Goal: Communication & Community: Answer question/provide support

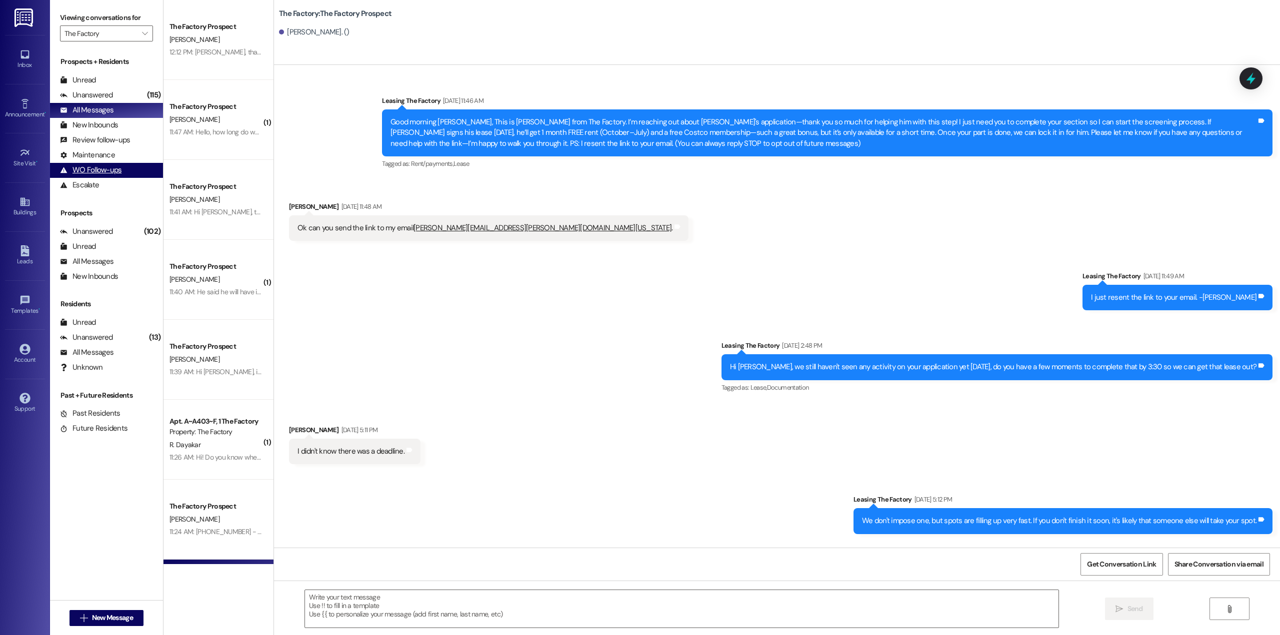
scroll to position [1322, 0]
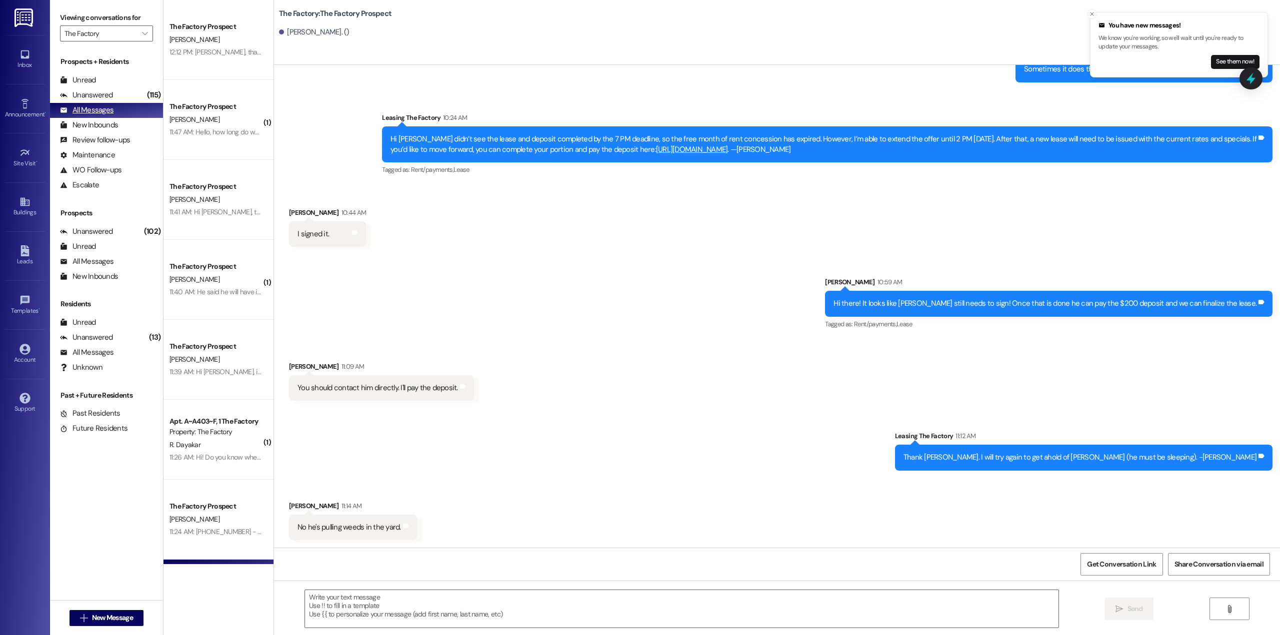
click at [103, 114] on div "All Messages" at bounding box center [86, 110] width 53 height 10
click at [88, 106] on div "All Messages" at bounding box center [86, 110] width 53 height 10
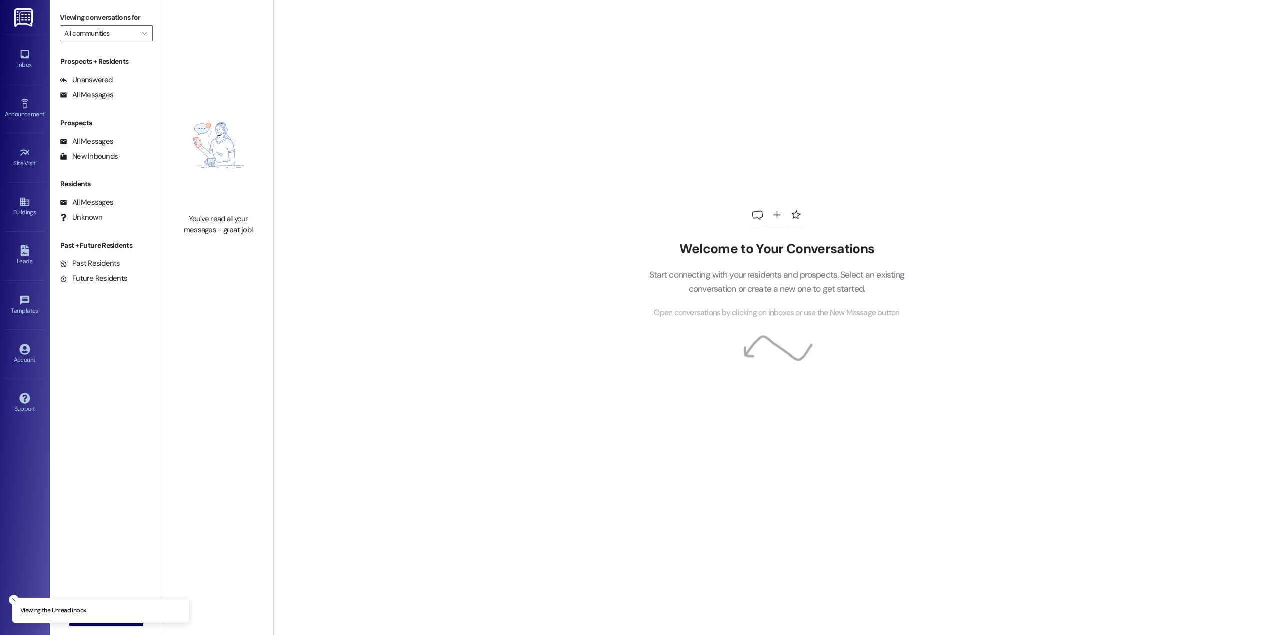
type input "The Factory"
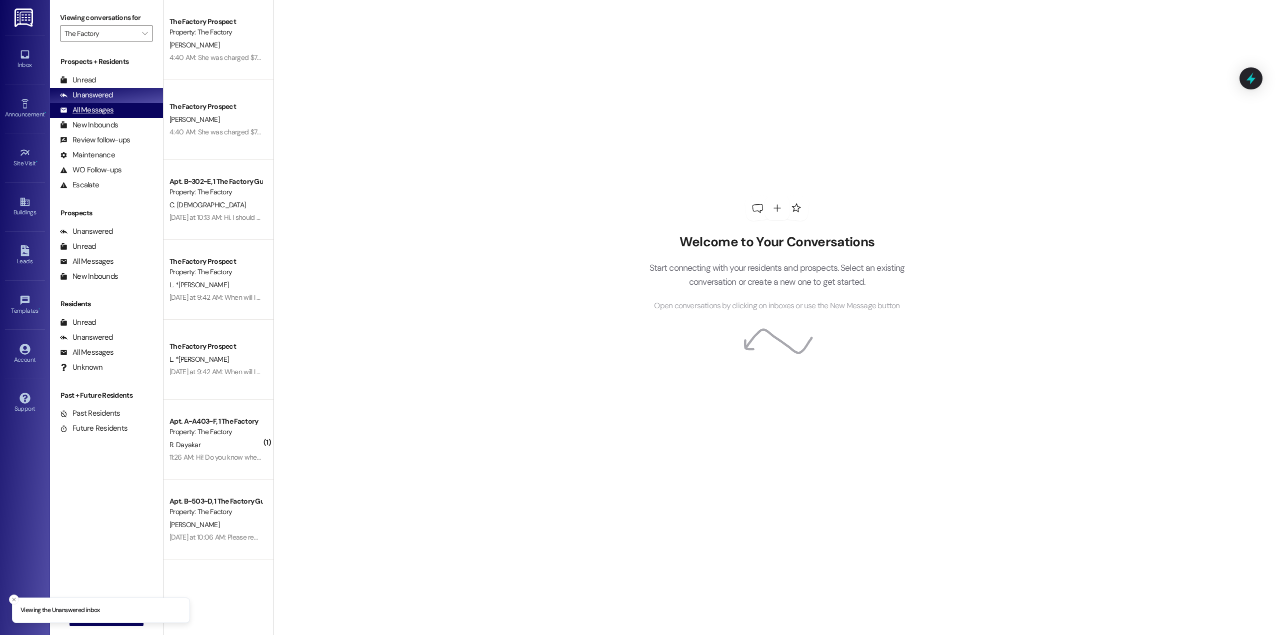
click at [91, 107] on div "All Messages" at bounding box center [86, 110] width 53 height 10
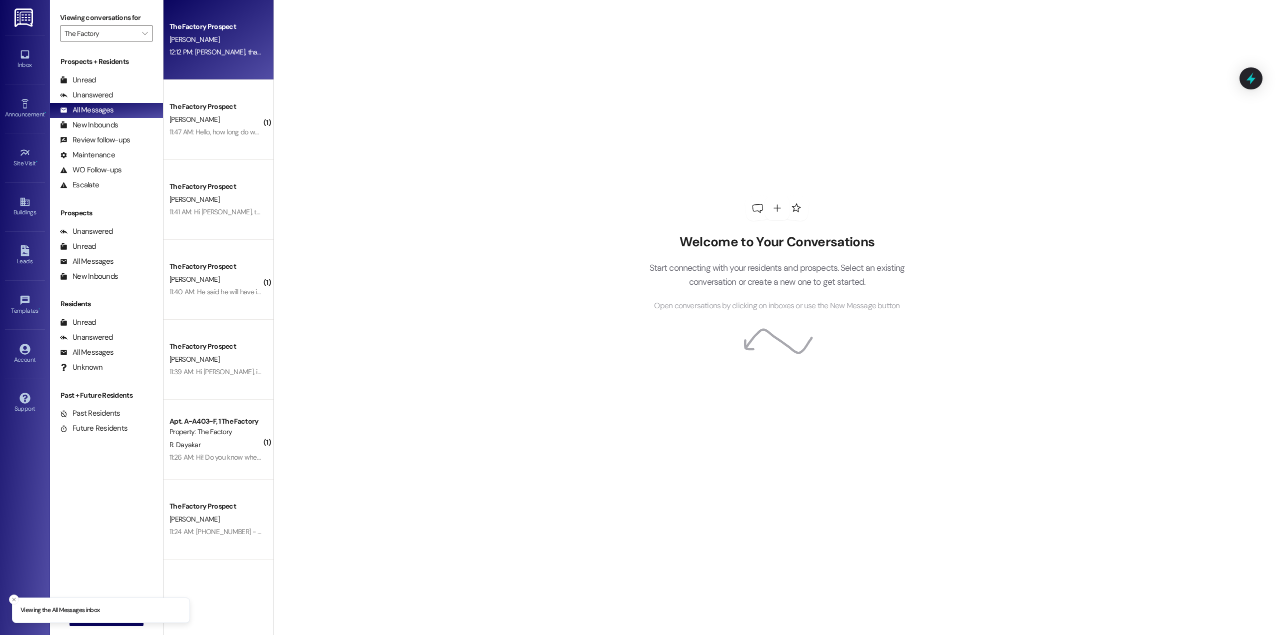
click at [209, 60] on div "The Factory Prospect [PERSON_NAME] 12:12 PM: [PERSON_NAME], thank you for signi…" at bounding box center [218, 40] width 110 height 80
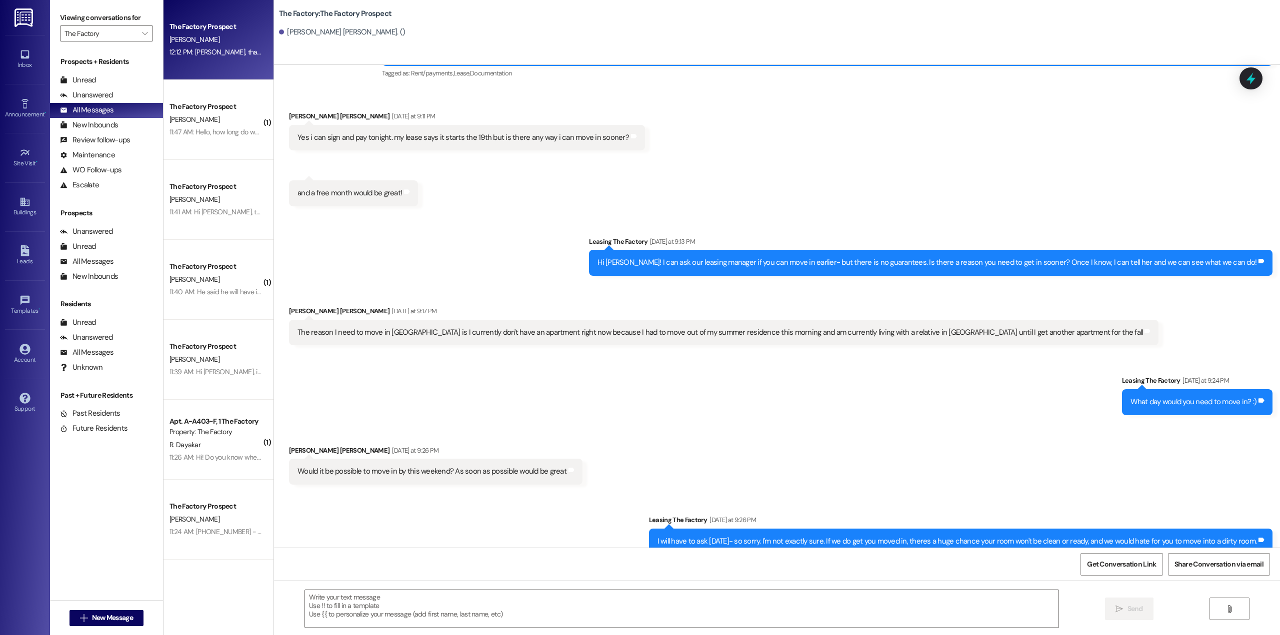
scroll to position [1065, 0]
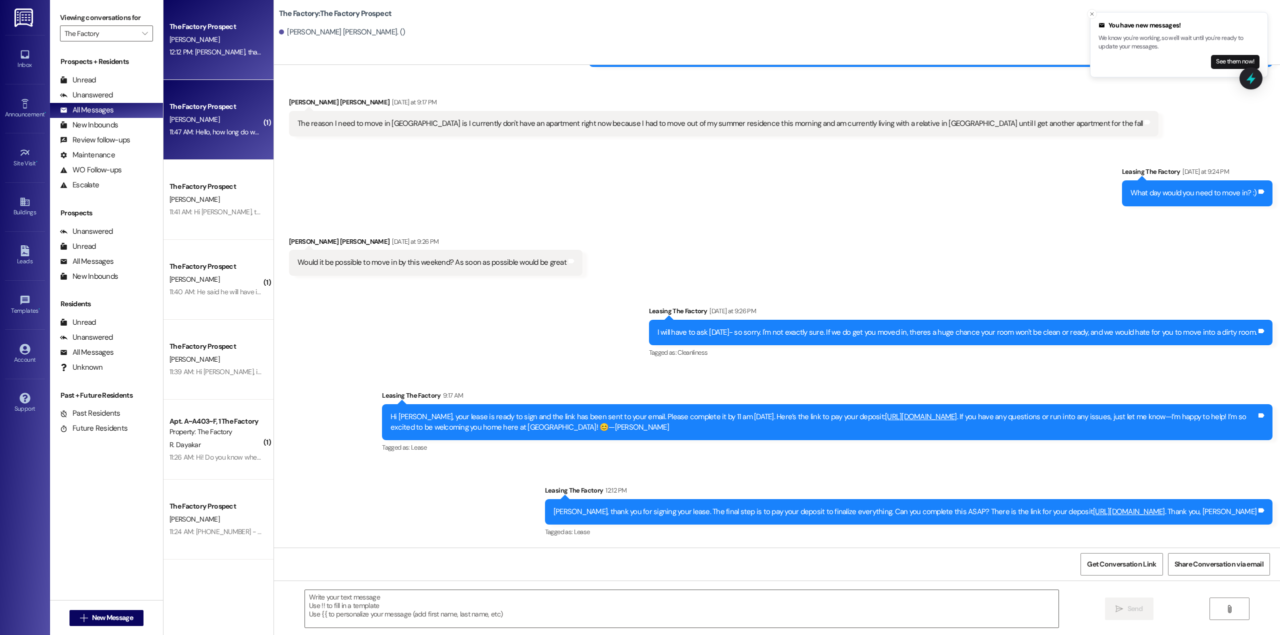
click at [195, 133] on div "11:47 AM: Hello, how long do we have to make a decision? 11:47 AM: Hello, how l…" at bounding box center [251, 131] width 164 height 9
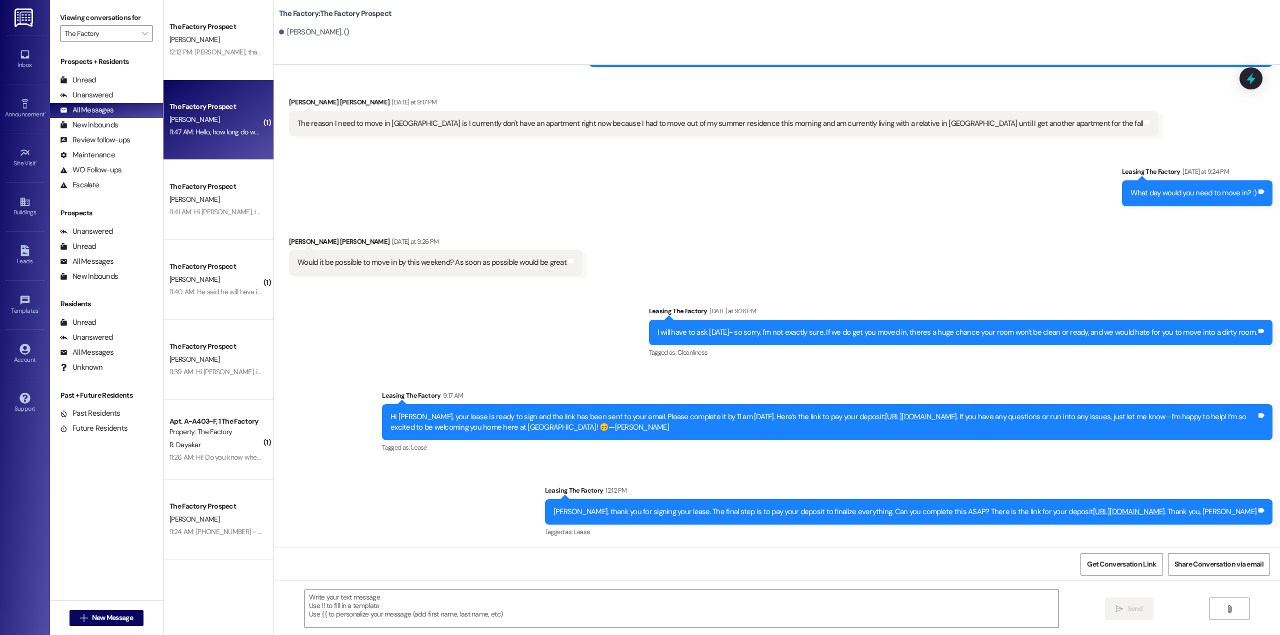
scroll to position [0, 0]
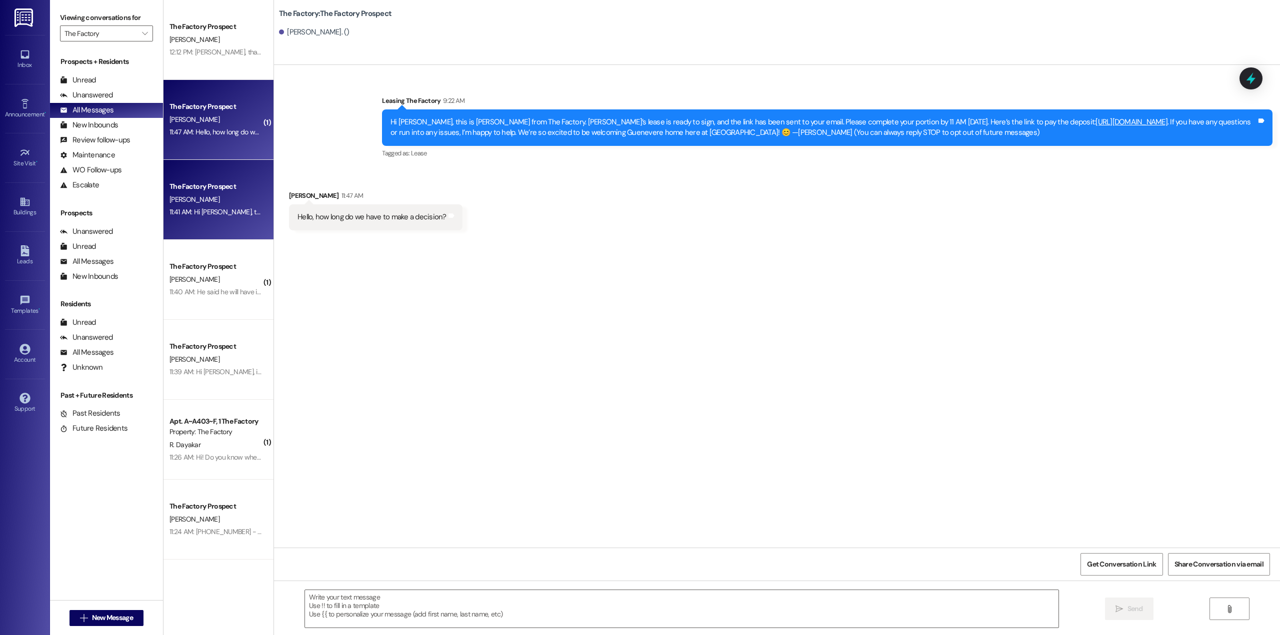
click at [203, 178] on div "The Factory Prospect [PERSON_NAME] 11:41 AM: Hi [PERSON_NAME], this is [PERSON_…" at bounding box center [218, 200] width 110 height 80
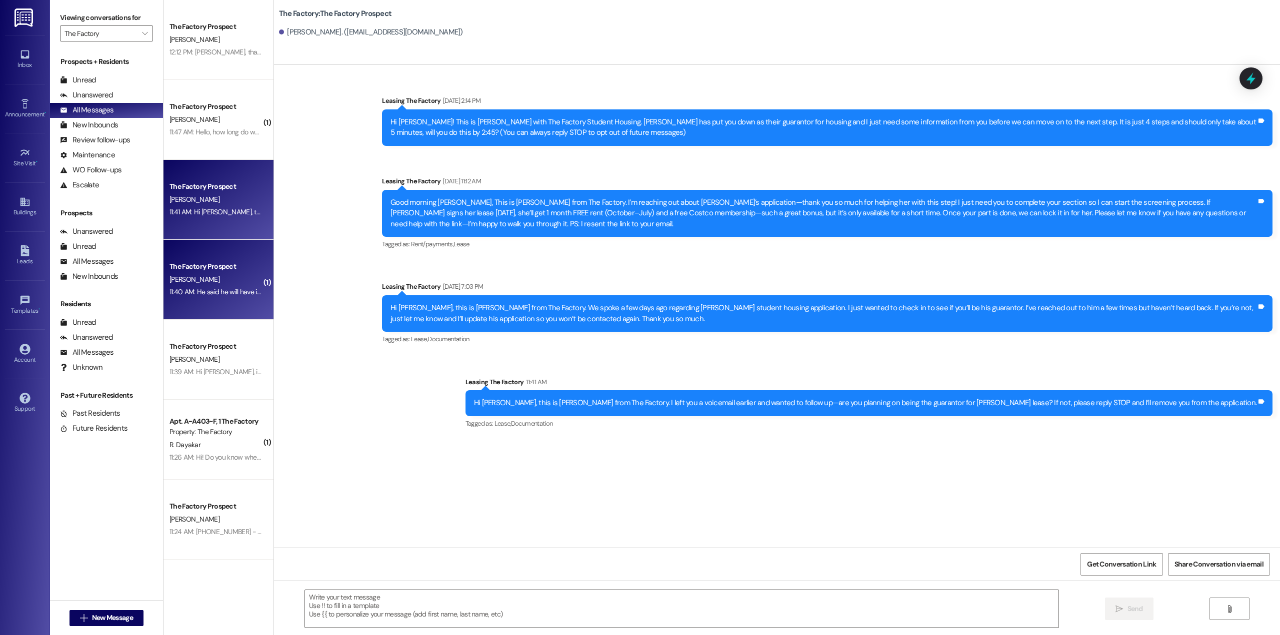
click at [216, 271] on div "The Factory Prospect" at bounding box center [215, 266] width 92 height 10
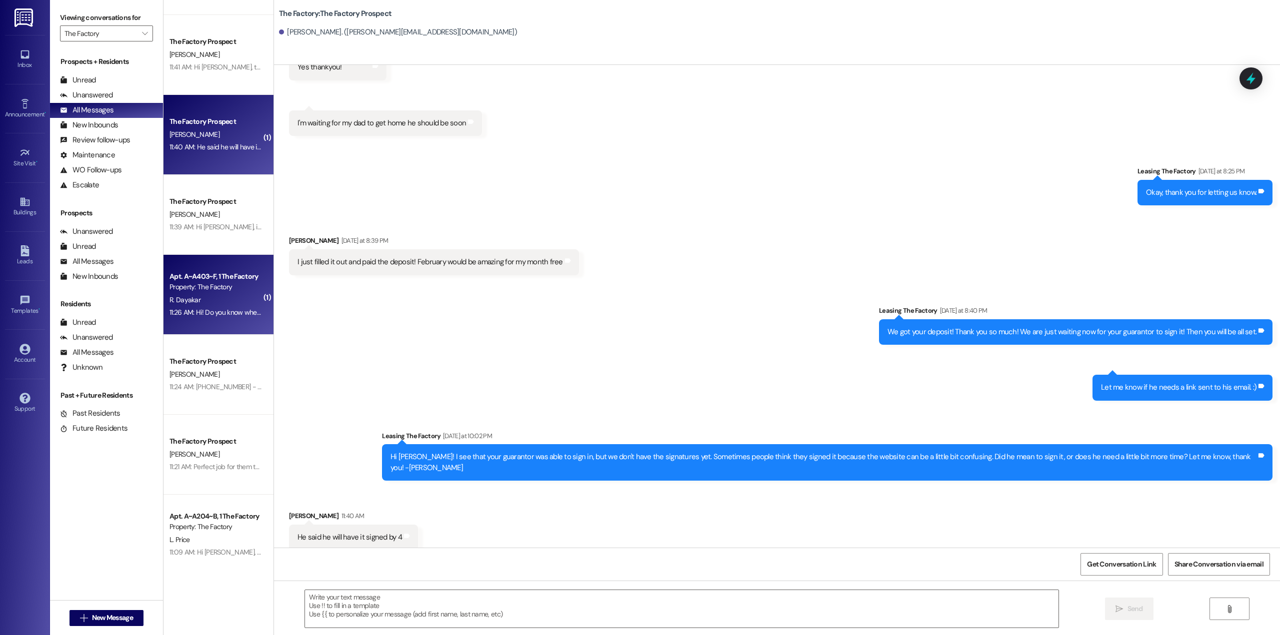
scroll to position [150, 0]
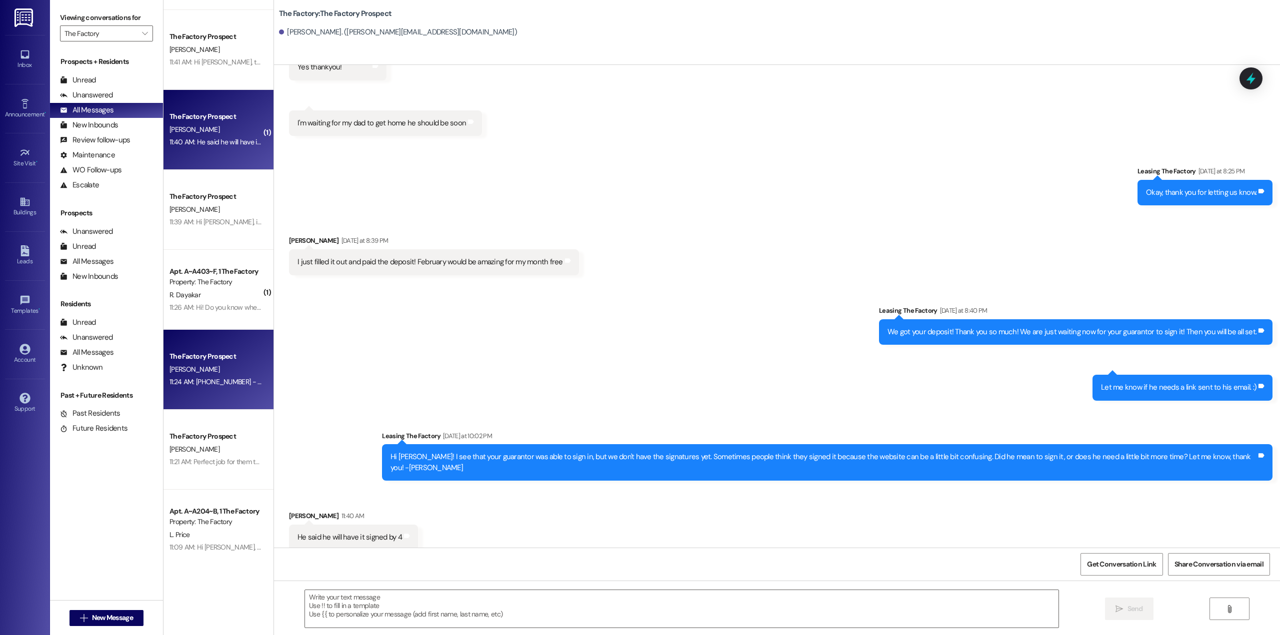
click at [224, 373] on div "[PERSON_NAME]" at bounding box center [215, 369] width 94 height 12
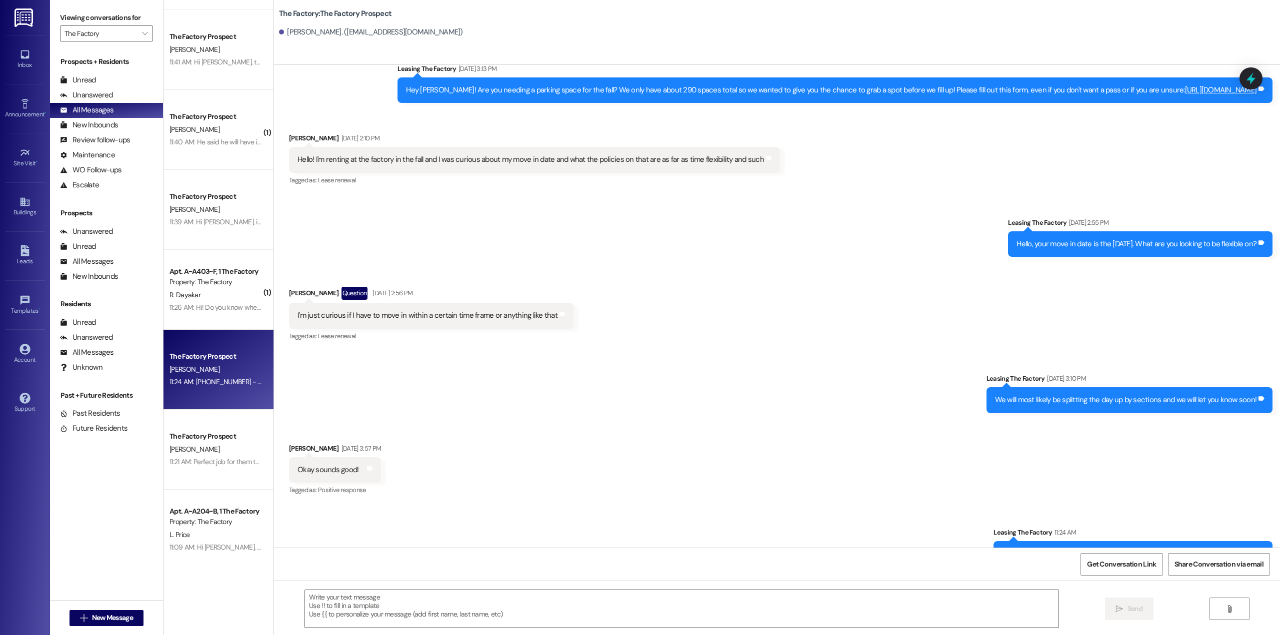
scroll to position [1446, 0]
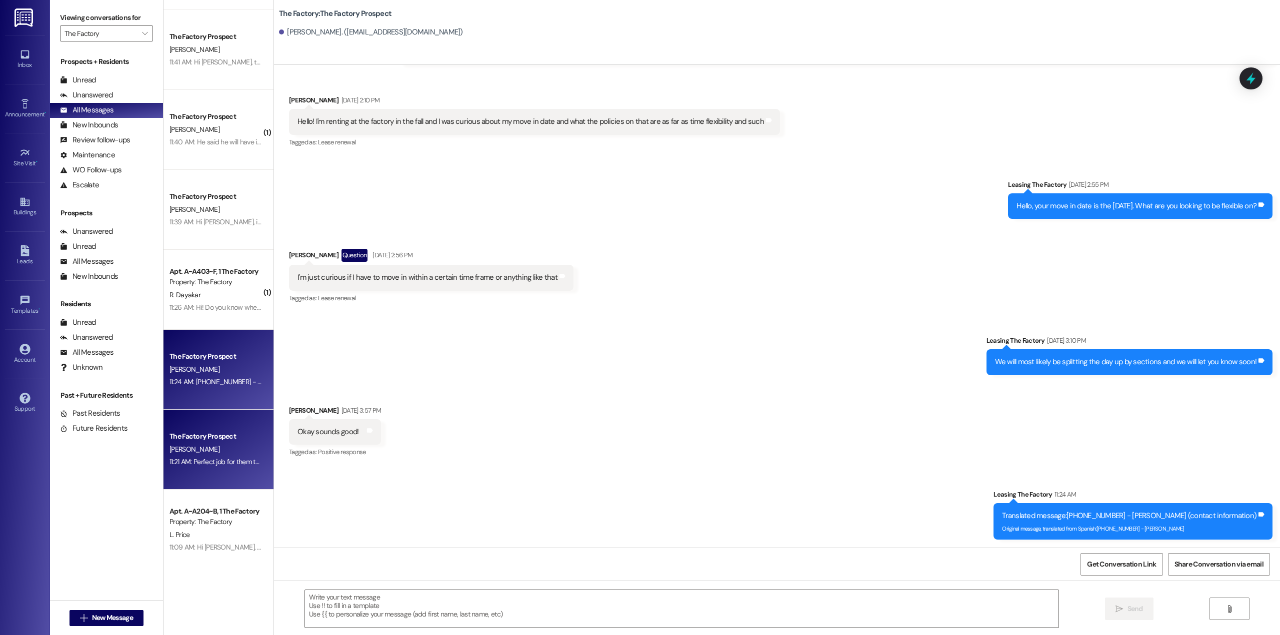
click at [221, 441] on div "The Factory Prospect" at bounding box center [215, 436] width 94 height 12
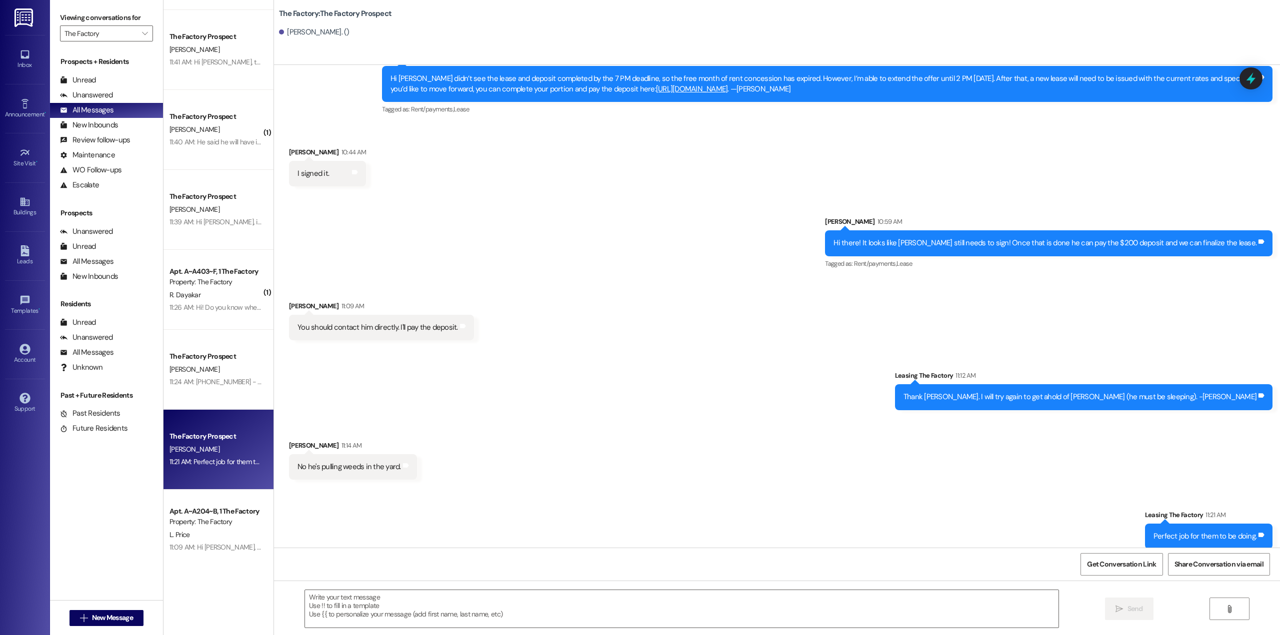
scroll to position [1392, 0]
